Goal: Transaction & Acquisition: Purchase product/service

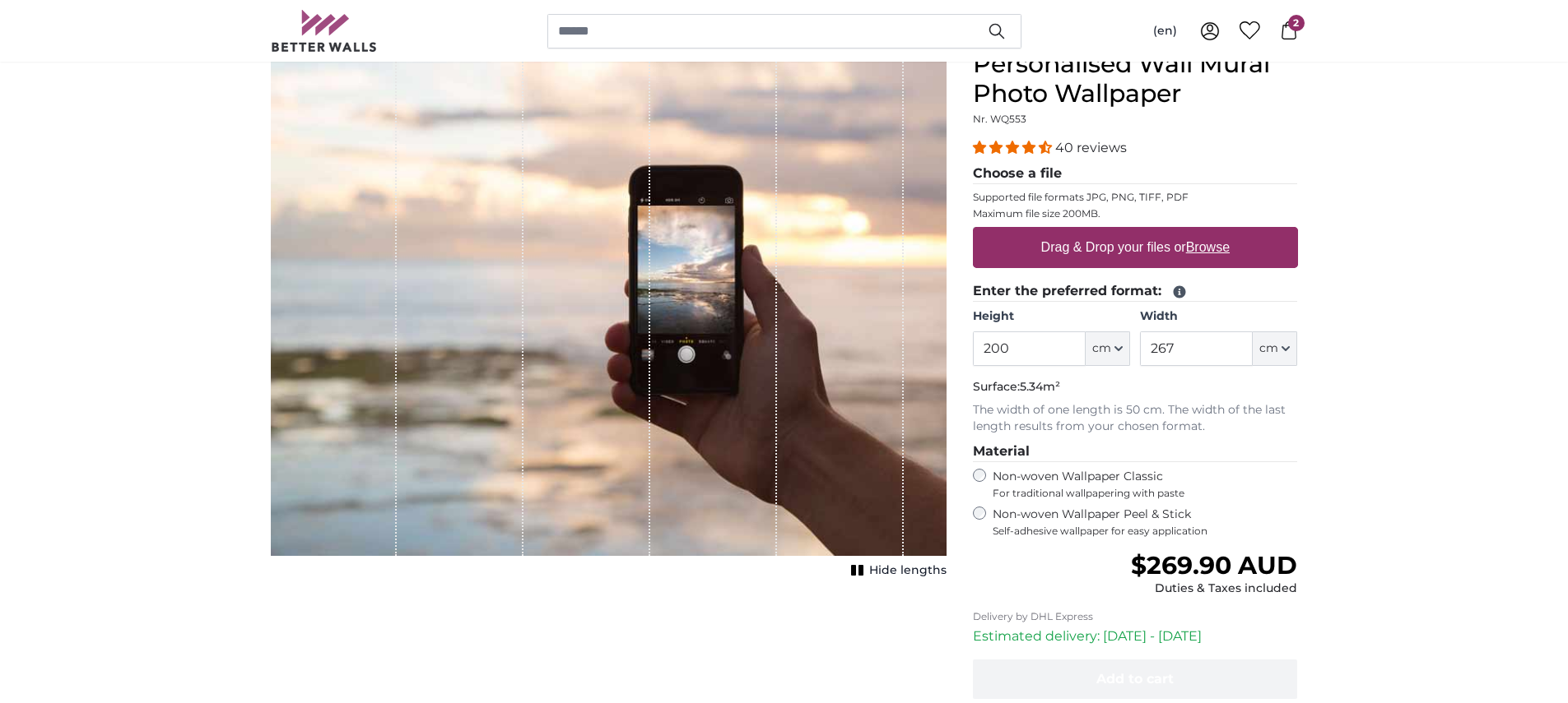
scroll to position [83, 0]
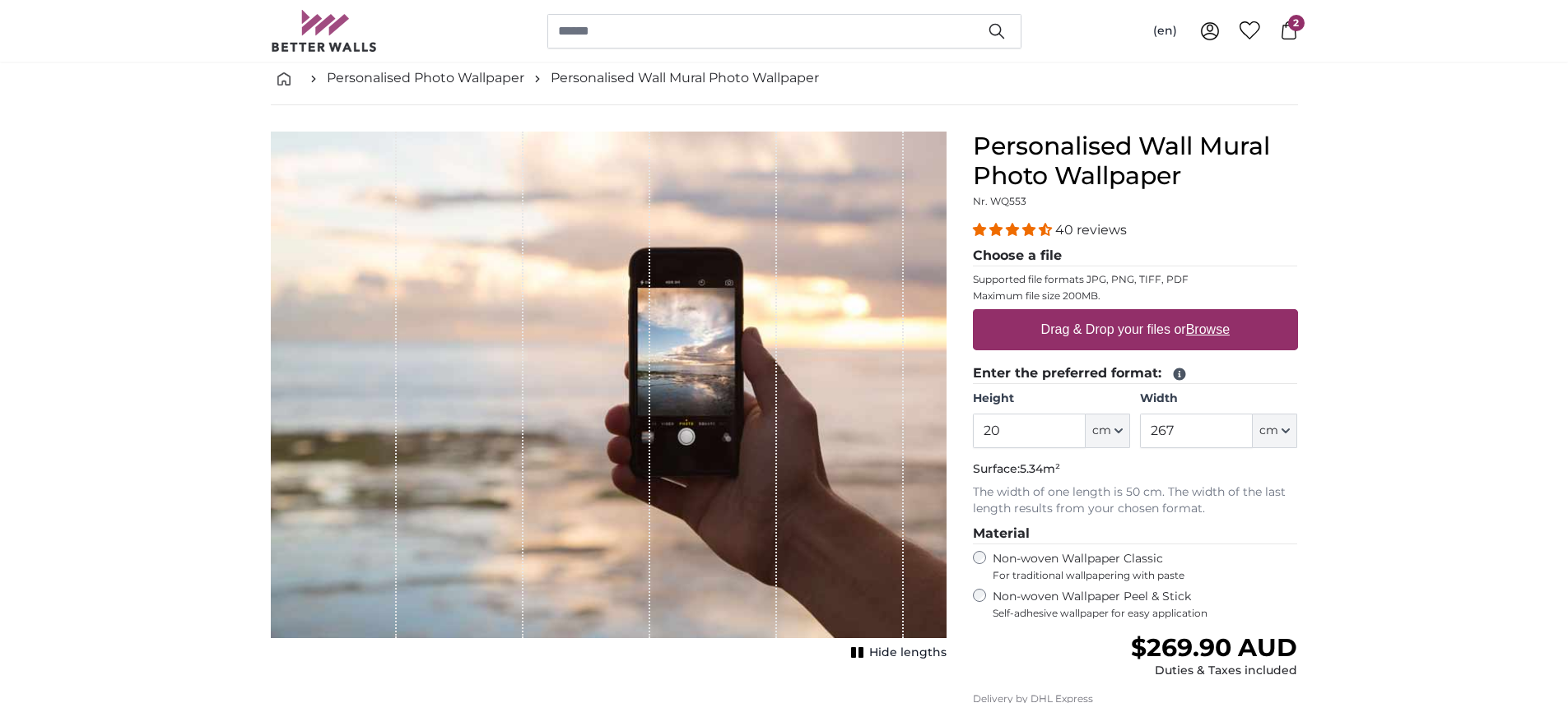
type input "2"
type input "198"
click at [1174, 427] on input "267" at bounding box center [1196, 431] width 113 height 35
type input "2"
type input "178"
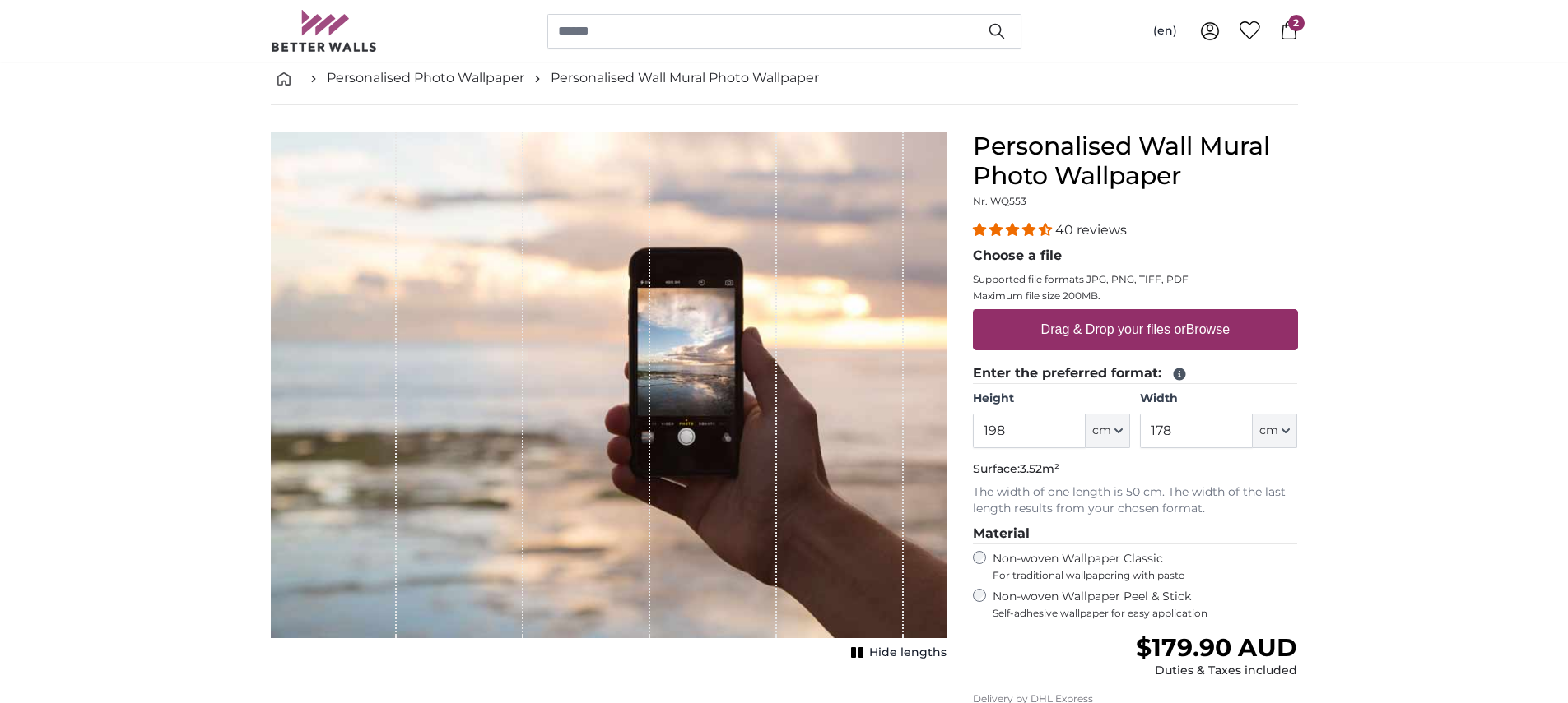
click at [1215, 327] on u "Browse" at bounding box center [1207, 329] width 44 height 14
click at [1215, 314] on input "Drag & Drop your files or Browse" at bounding box center [1135, 312] width 325 height 5
drag, startPoint x: 1061, startPoint y: 326, endPoint x: 702, endPoint y: 328, distance: 359.0
click at [702, 328] on product-detail "Cancel Crop image Hide lengths Personalised Wall Mural Photo Wallpaper Nr. WQ55…" at bounding box center [784, 504] width 1054 height 797
drag, startPoint x: 695, startPoint y: 329, endPoint x: 837, endPoint y: 323, distance: 142.1
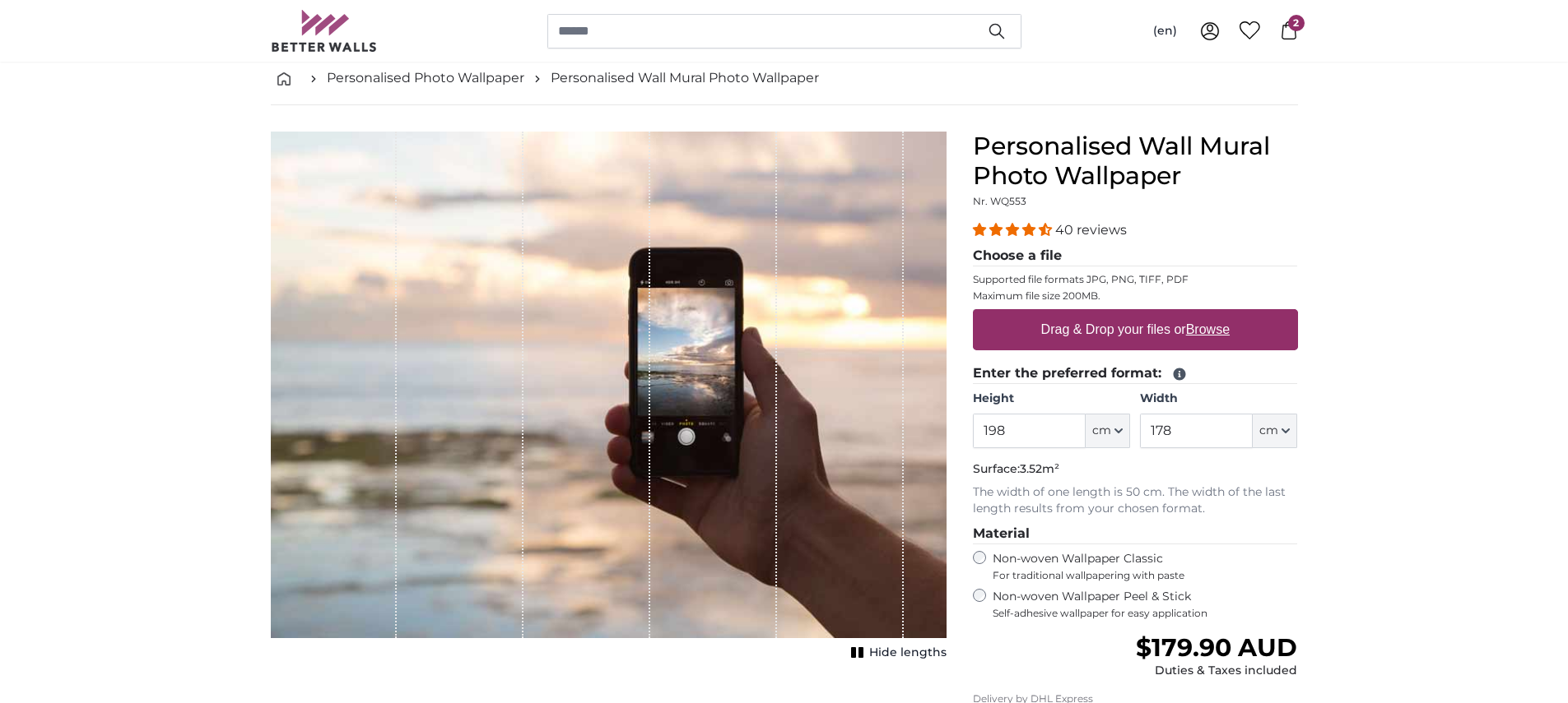
click at [837, 323] on div "1 of 1" at bounding box center [609, 385] width 675 height 507
click at [1291, 29] on span "2" at bounding box center [1296, 23] width 17 height 17
